Goal: Task Accomplishment & Management: Use online tool/utility

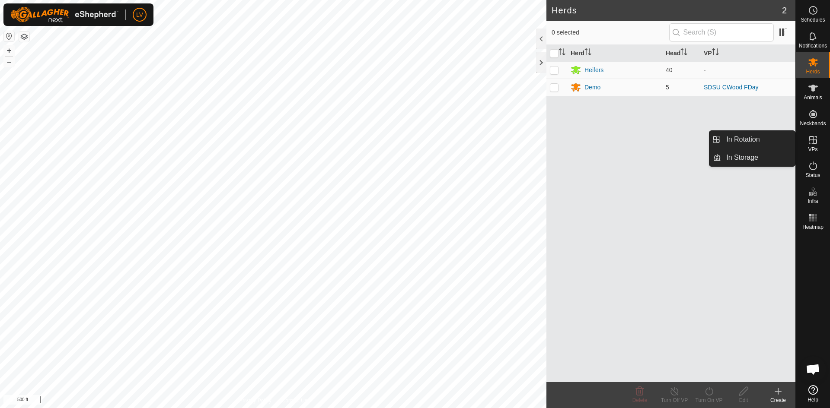
drag, startPoint x: 813, startPoint y: 134, endPoint x: 812, endPoint y: 142, distance: 7.9
click at [812, 142] on icon at bounding box center [813, 140] width 10 height 10
click at [813, 139] on icon at bounding box center [813, 140] width 8 height 8
click at [822, 144] on div "VPs" at bounding box center [813, 143] width 34 height 26
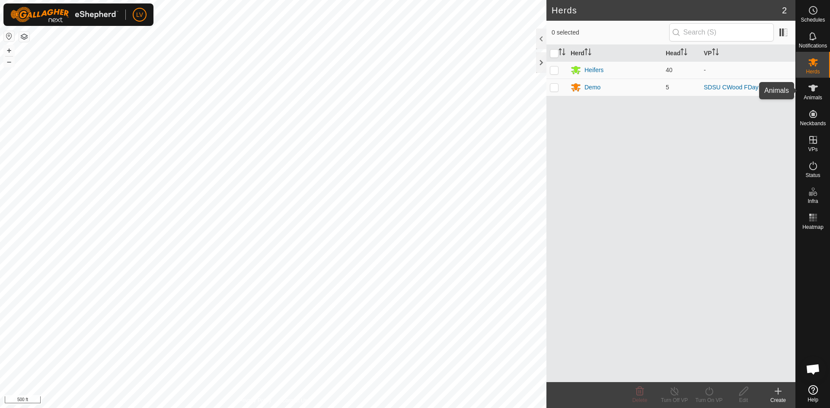
click at [808, 90] on icon at bounding box center [813, 88] width 10 height 10
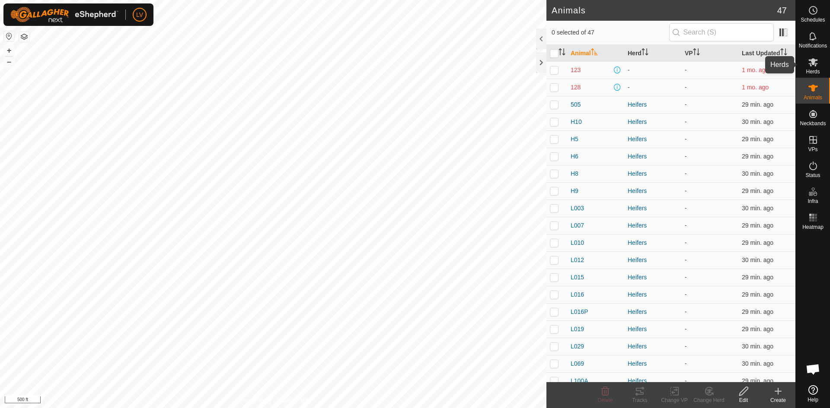
click at [809, 67] on icon at bounding box center [813, 62] width 10 height 10
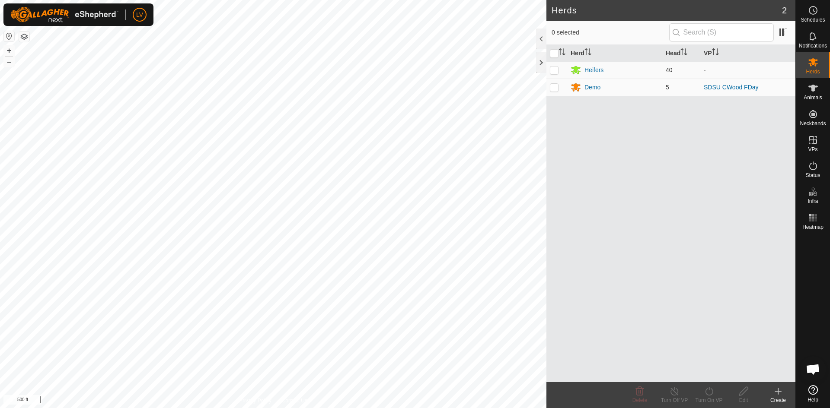
click at [555, 68] on p-checkbox at bounding box center [554, 70] width 9 height 7
click at [704, 392] on icon at bounding box center [709, 391] width 11 height 10
drag, startPoint x: 558, startPoint y: 71, endPoint x: 605, endPoint y: 70, distance: 46.7
click at [558, 71] on td at bounding box center [556, 69] width 21 height 17
checkbox input "false"
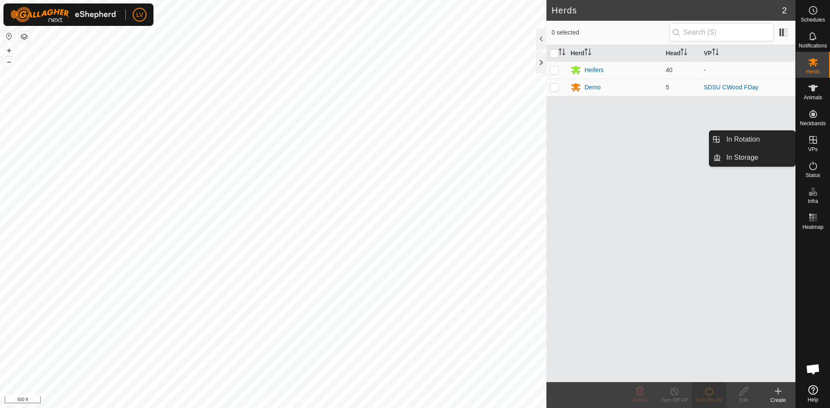
click at [813, 143] on icon at bounding box center [813, 140] width 8 height 8
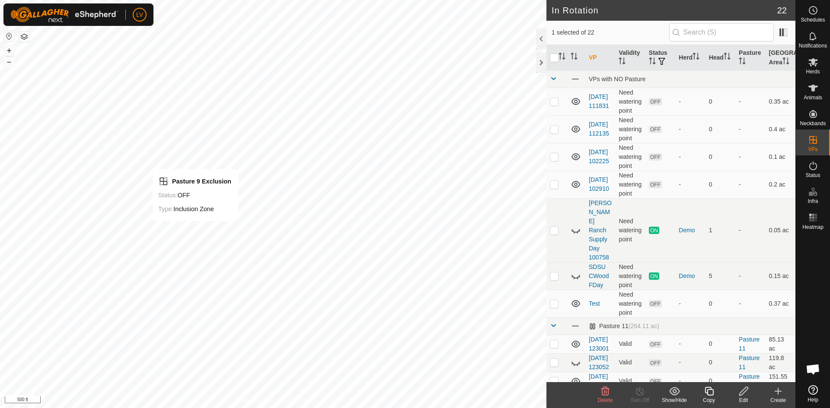
checkbox input "true"
checkbox input "false"
checkbox input "true"
checkbox input "false"
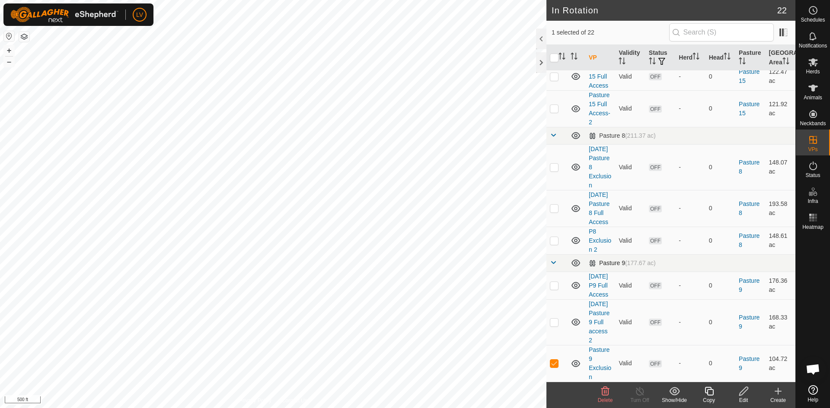
scroll to position [520, 0]
click at [555, 364] on p-checkbox at bounding box center [554, 363] width 9 height 7
click at [560, 364] on td at bounding box center [556, 363] width 21 height 37
click at [555, 362] on p-checkbox at bounding box center [554, 363] width 9 height 7
checkbox input "false"
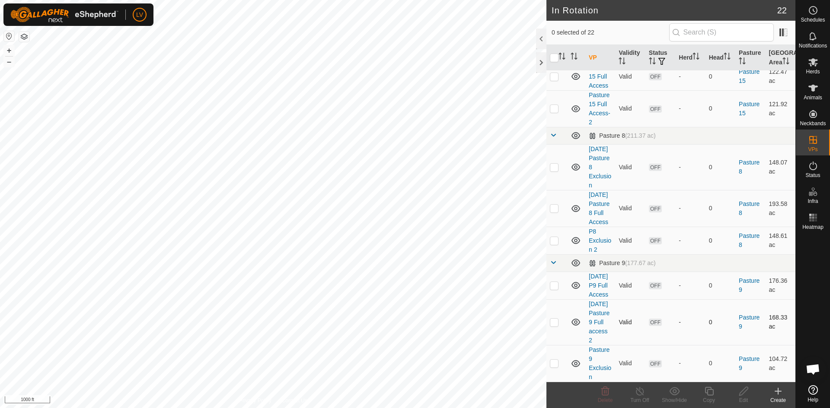
click at [557, 313] on td at bounding box center [556, 323] width 21 height 46
click at [559, 318] on td at bounding box center [556, 323] width 21 height 46
checkbox input "false"
